Goal: Navigation & Orientation: Find specific page/section

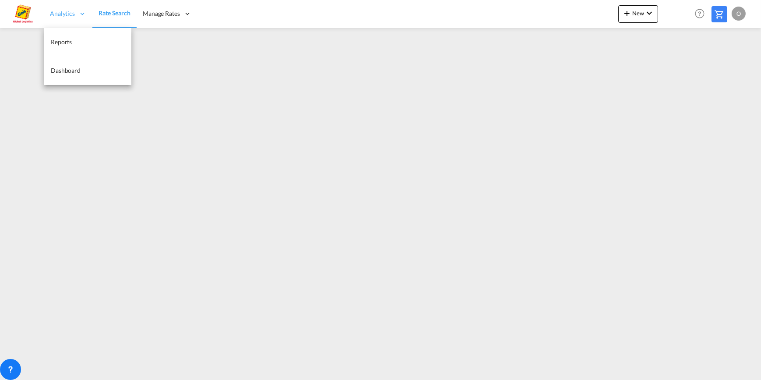
click at [53, 13] on span "Analytics" at bounding box center [62, 13] width 25 height 9
click at [65, 42] on span "Reports" at bounding box center [61, 41] width 21 height 7
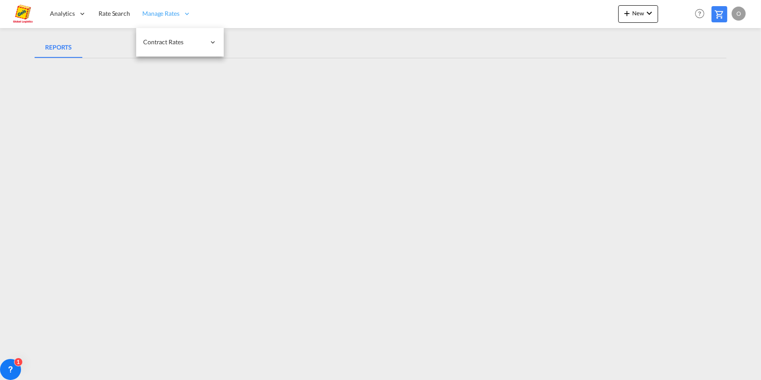
click at [153, 13] on span "Manage Rates" at bounding box center [160, 13] width 37 height 9
click at [122, 14] on span "Rate Search" at bounding box center [115, 13] width 32 height 7
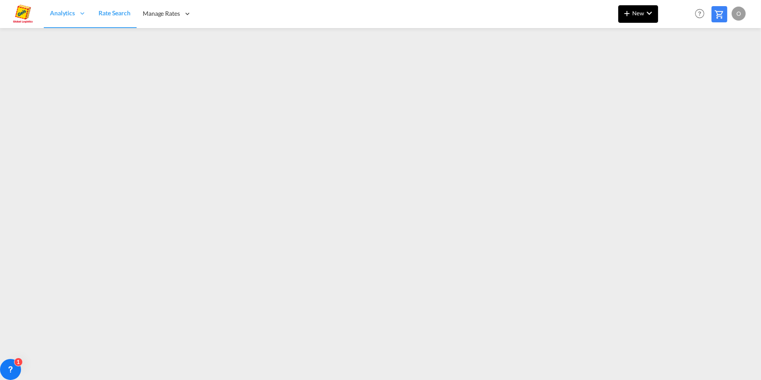
click at [652, 18] on md-icon "icon-chevron-down" at bounding box center [649, 13] width 11 height 11
click at [652, 18] on md-backdrop at bounding box center [380, 190] width 761 height 380
click at [700, 13] on md-icon "Help" at bounding box center [699, 13] width 15 height 15
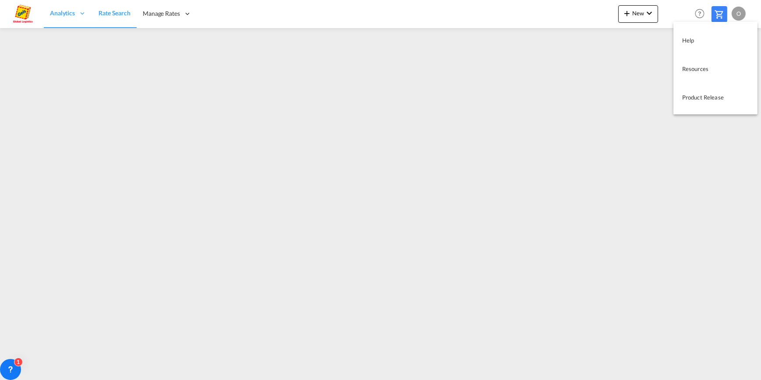
click at [700, 13] on md-backdrop at bounding box center [380, 190] width 761 height 380
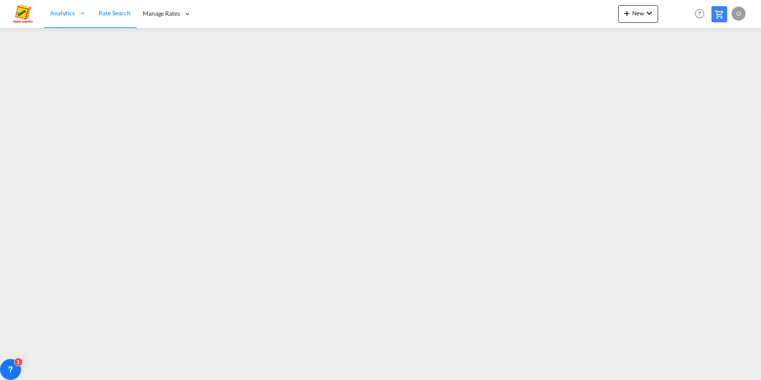
click at [738, 14] on div "O" at bounding box center [739, 14] width 14 height 14
click at [723, 41] on button "My Profile" at bounding box center [728, 39] width 57 height 18
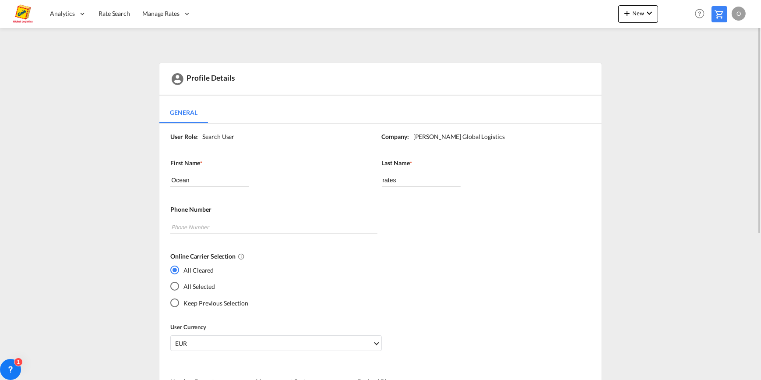
click at [641, 116] on div "Profile Details General General User Role: Search User Company: Geis Global Log…" at bounding box center [381, 323] width 692 height 521
click at [696, 54] on md-content "Analytics Reports Dashboard Rate Search Manage Rates Contract Rates My Rate Fil…" at bounding box center [380, 190] width 761 height 380
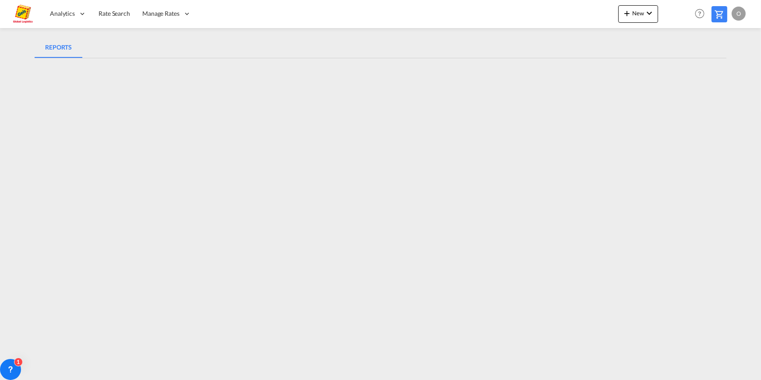
click at [736, 14] on div "O" at bounding box center [739, 14] width 14 height 14
click at [722, 39] on button "My Profile" at bounding box center [728, 39] width 57 height 18
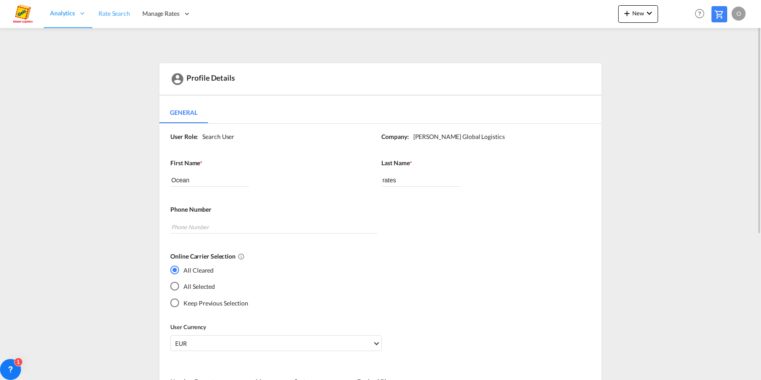
click at [114, 12] on span "Rate Search" at bounding box center [115, 13] width 32 height 7
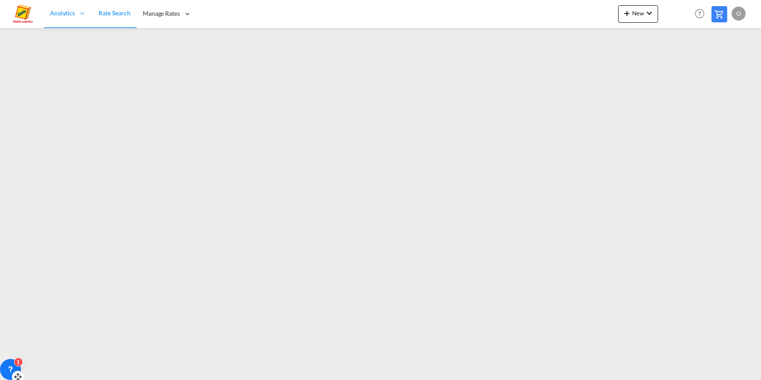
click at [16, 366] on div "1" at bounding box center [10, 369] width 21 height 21
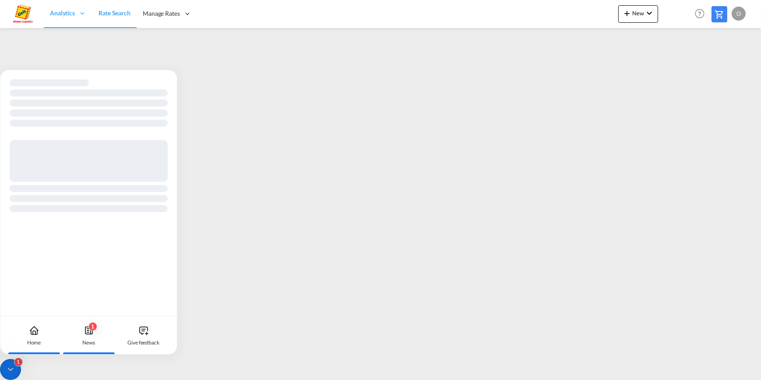
click at [94, 335] on div "1 News" at bounding box center [88, 335] width 49 height 39
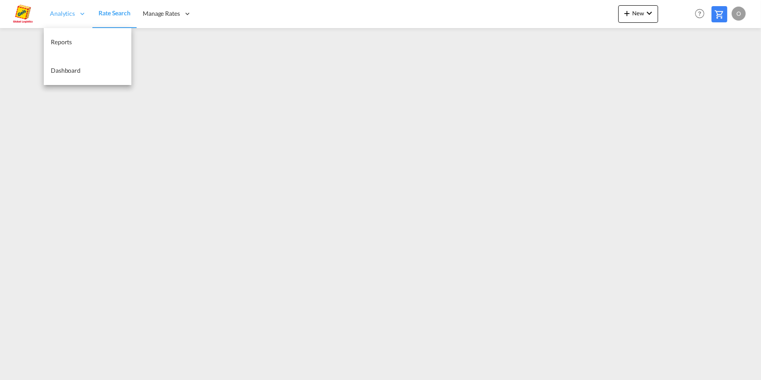
click at [61, 12] on span "Analytics" at bounding box center [62, 13] width 25 height 9
click at [61, 42] on span "Reports" at bounding box center [61, 41] width 21 height 7
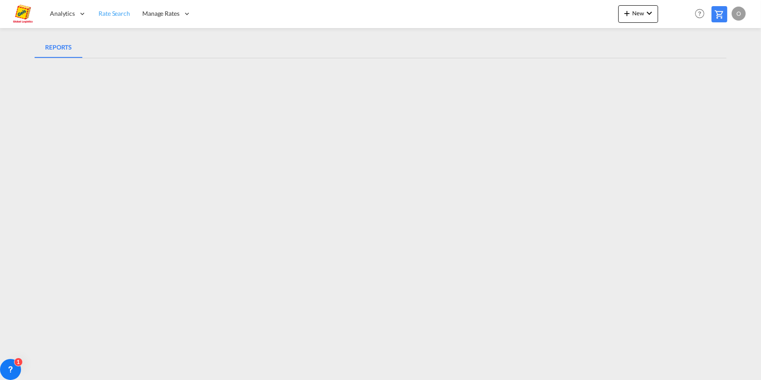
click at [120, 14] on span "Rate Search" at bounding box center [115, 13] width 32 height 7
